Goal: Book appointment/travel/reservation

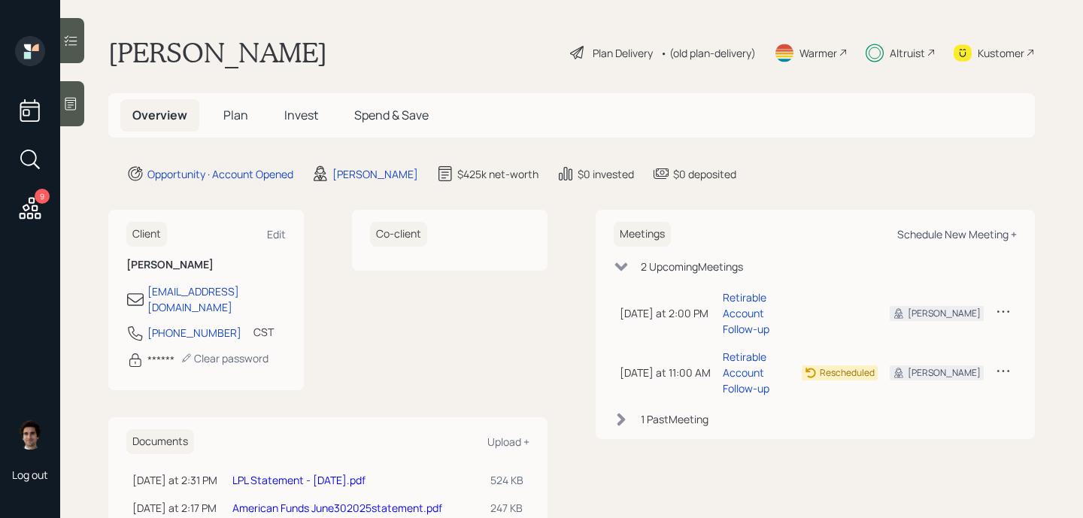
click at [966, 229] on div "Schedule New Meeting +" at bounding box center [957, 234] width 120 height 14
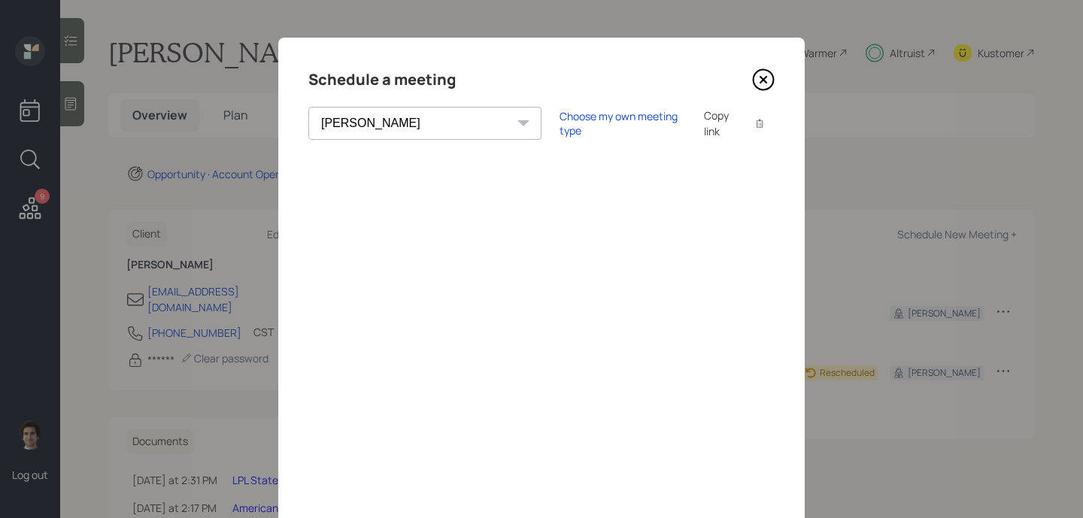
click at [410, 130] on select "[PERSON_NAME] [PERSON_NAME] [PERSON_NAME] [PERSON_NAME] [PERSON_NAME] [PERSON_N…" at bounding box center [424, 123] width 233 height 33
select select "ade3b313-576a-42c5-b346-1eb294908ae6"
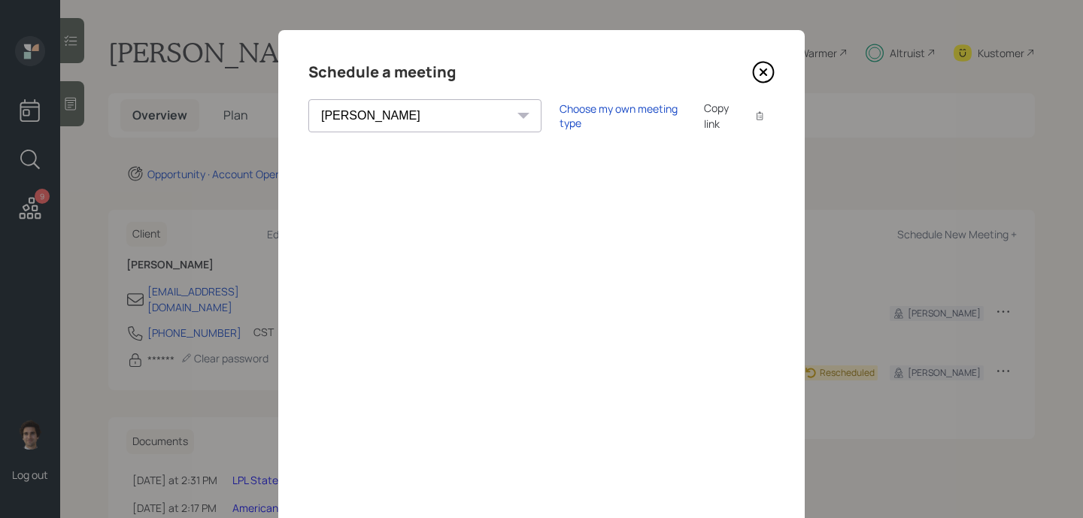
scroll to position [4, 0]
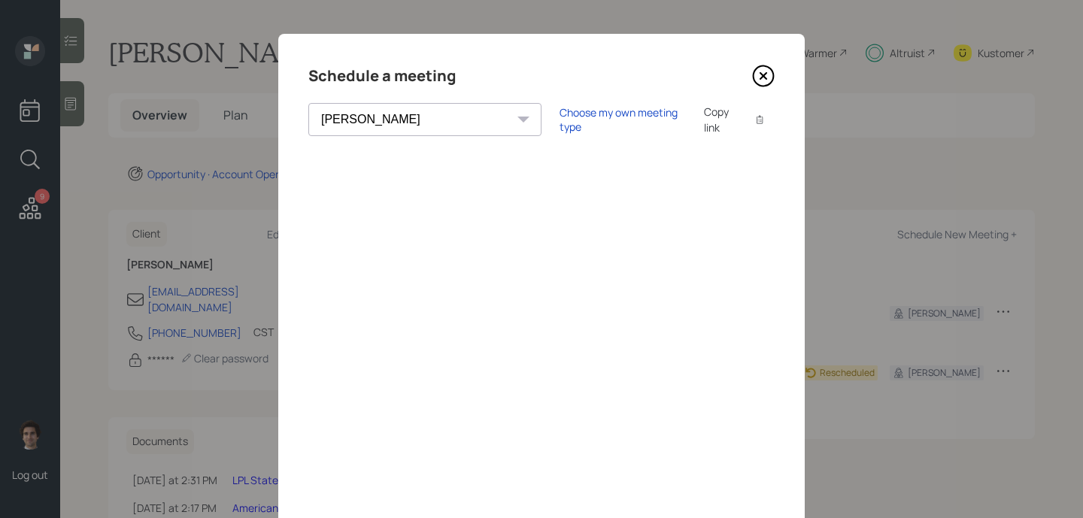
click at [772, 74] on icon at bounding box center [763, 76] width 23 height 23
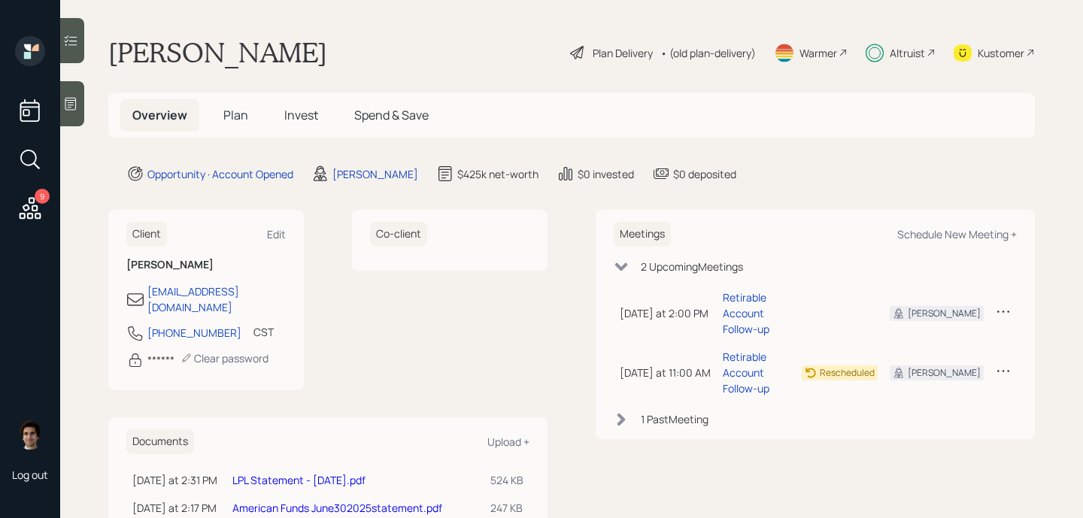
click at [1007, 315] on icon at bounding box center [1003, 311] width 15 height 15
click at [965, 338] on div "Reschedule" at bounding box center [956, 340] width 108 height 14
